Goal: Find specific page/section: Find specific page/section

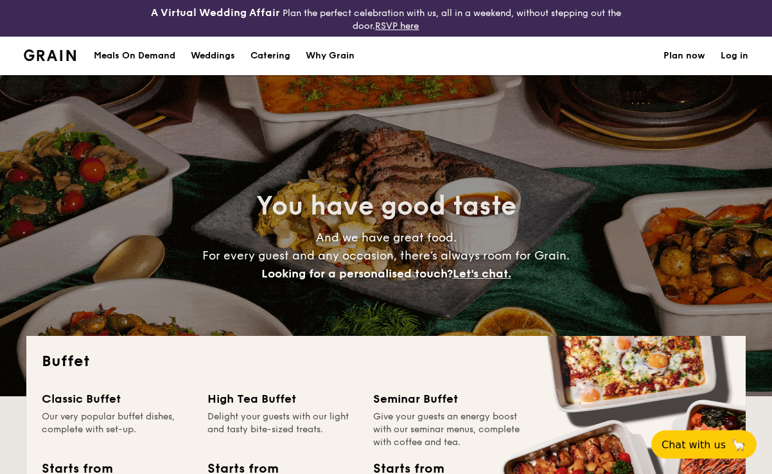
select select
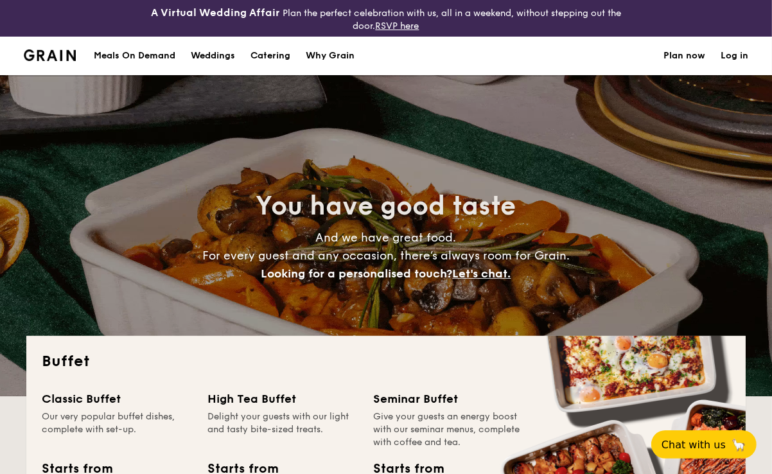
click at [150, 54] on div "Meals On Demand" at bounding box center [135, 56] width 82 height 39
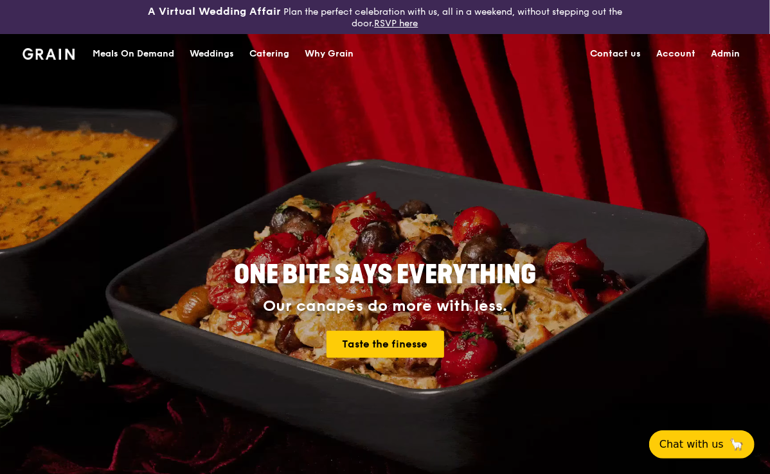
click at [272, 52] on div "Catering" at bounding box center [269, 54] width 40 height 39
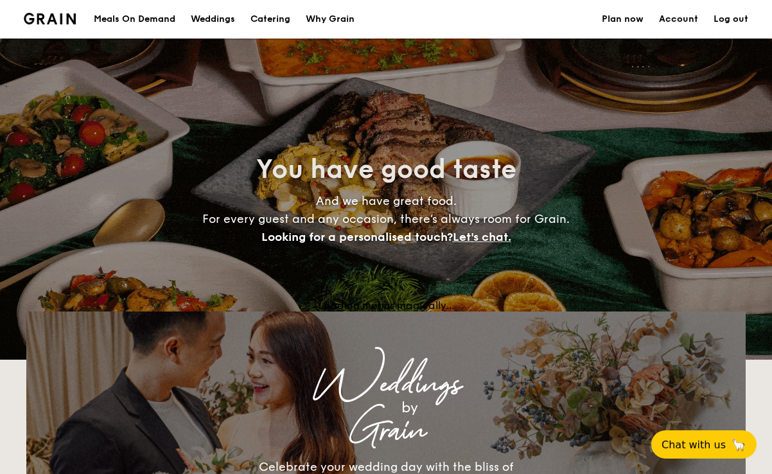
select select
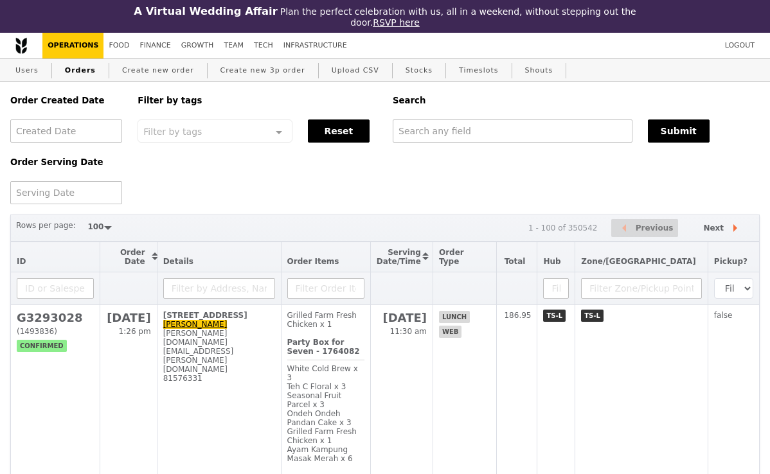
select select "100"
